Goal: Complete application form

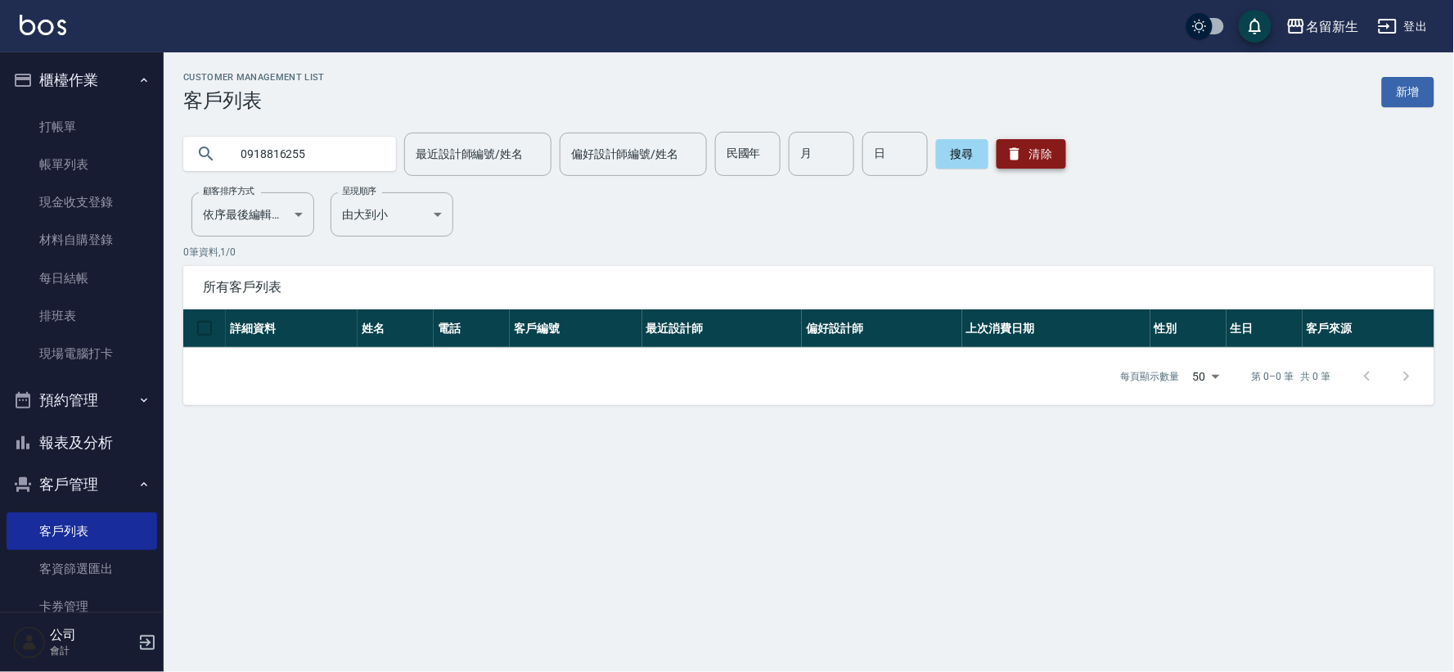
click at [1041, 150] on button "清除" at bounding box center [1032, 153] width 70 height 29
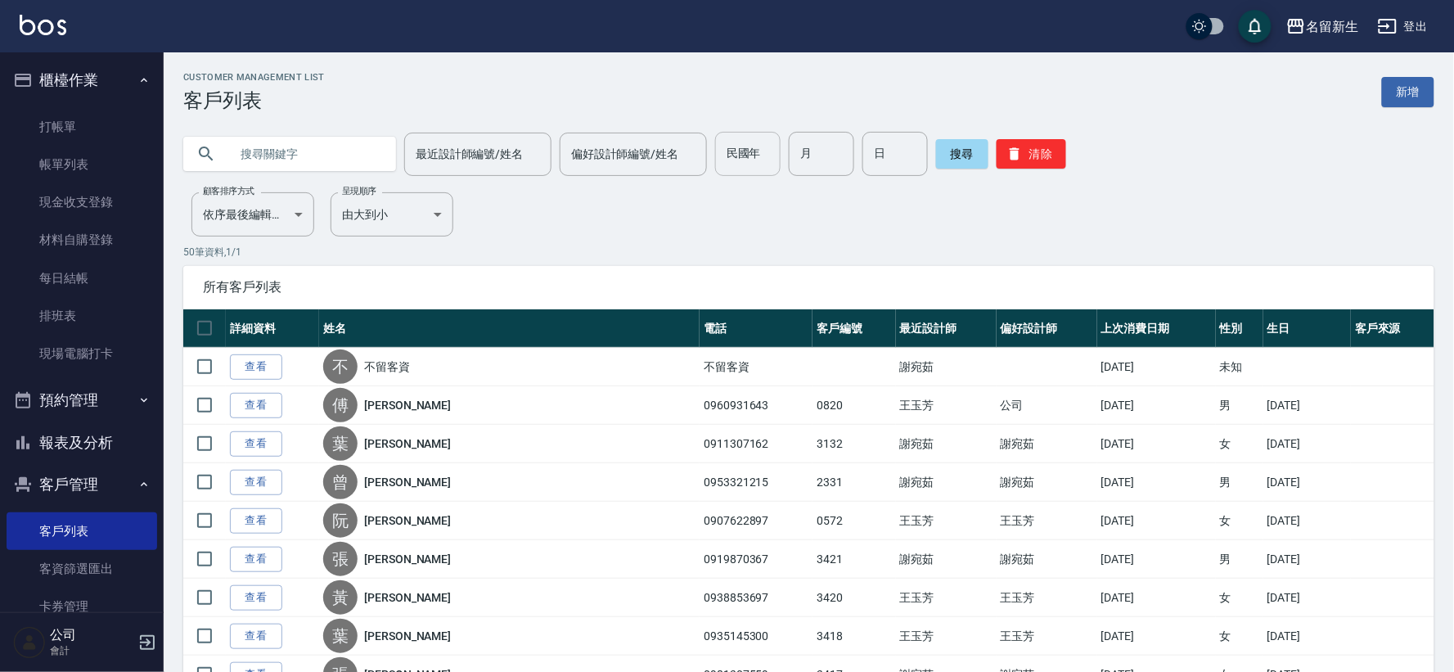
click at [734, 155] on input "民國年" at bounding box center [747, 154] width 65 height 44
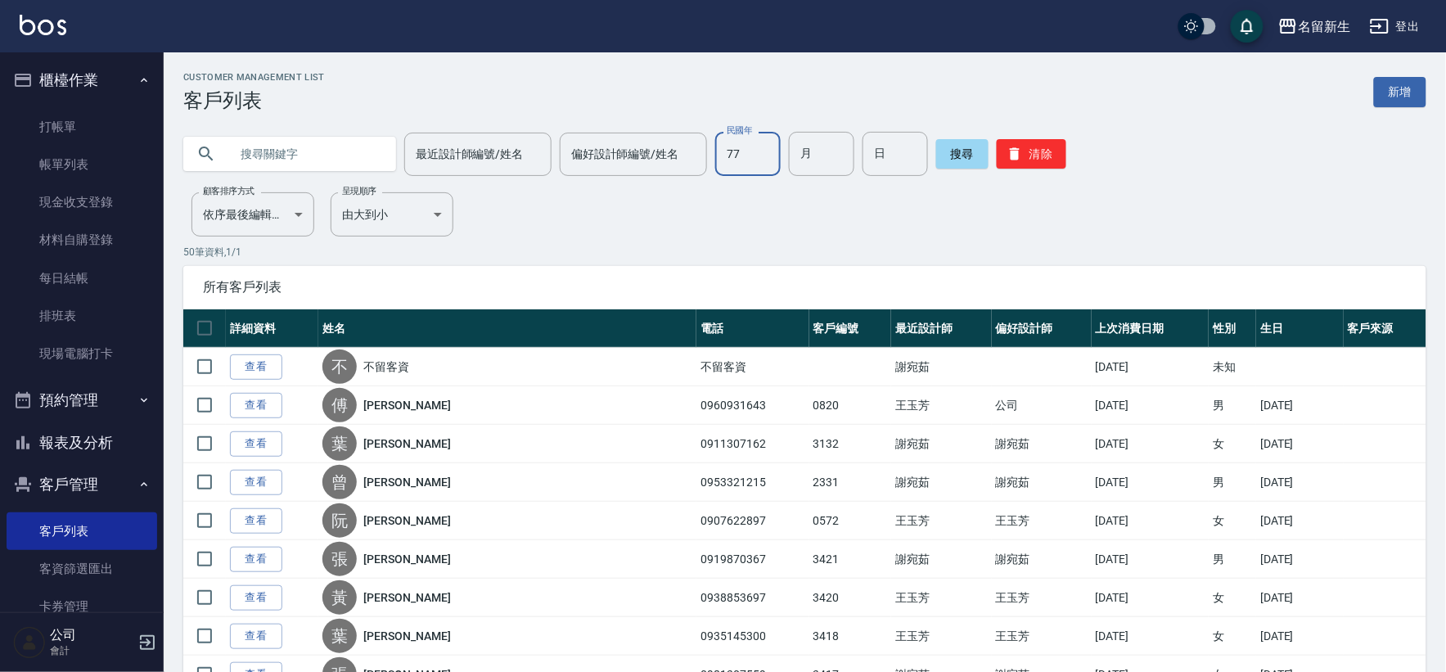
type input "7"
type input "770"
click at [763, 165] on input "770" at bounding box center [747, 154] width 65 height 44
type input "77"
click at [817, 160] on input "0" at bounding box center [821, 154] width 65 height 44
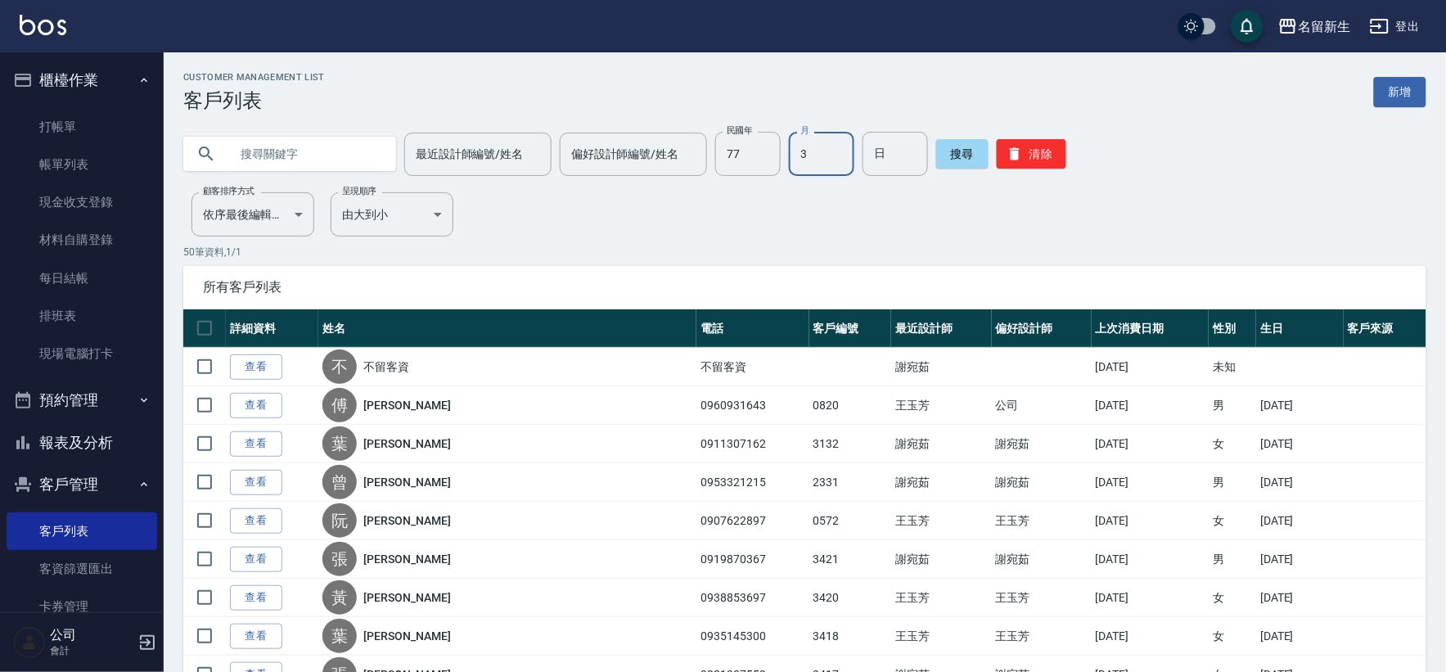
type input "3"
type input "4"
